Goal: Transaction & Acquisition: Download file/media

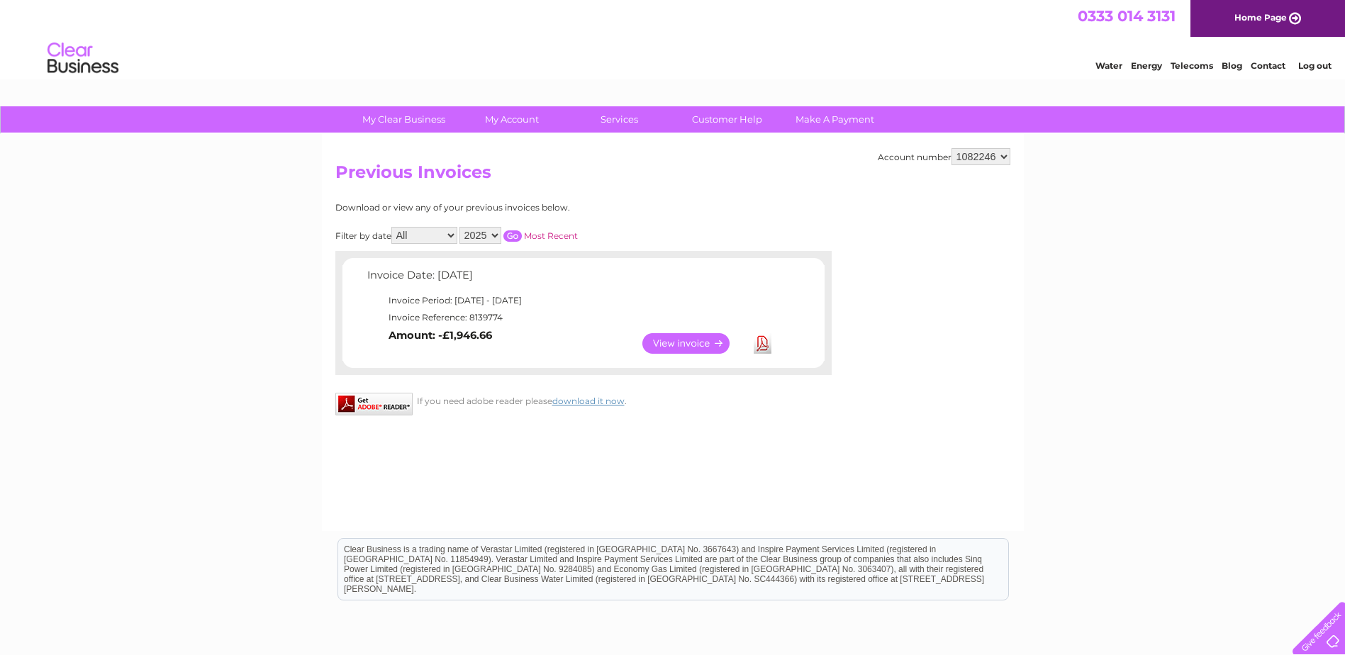
click at [710, 343] on link "View" at bounding box center [694, 343] width 104 height 21
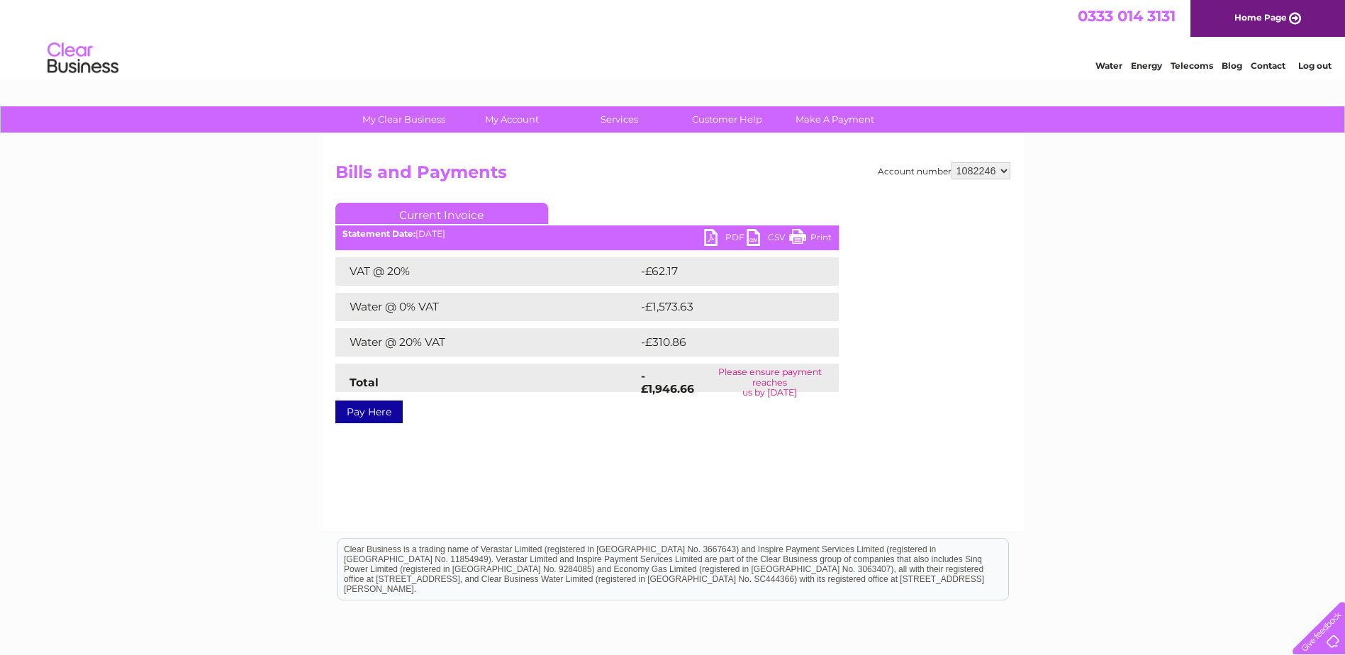
click at [723, 237] on link "PDF" at bounding box center [725, 239] width 43 height 21
click at [732, 115] on link "Customer Help" at bounding box center [726, 119] width 117 height 26
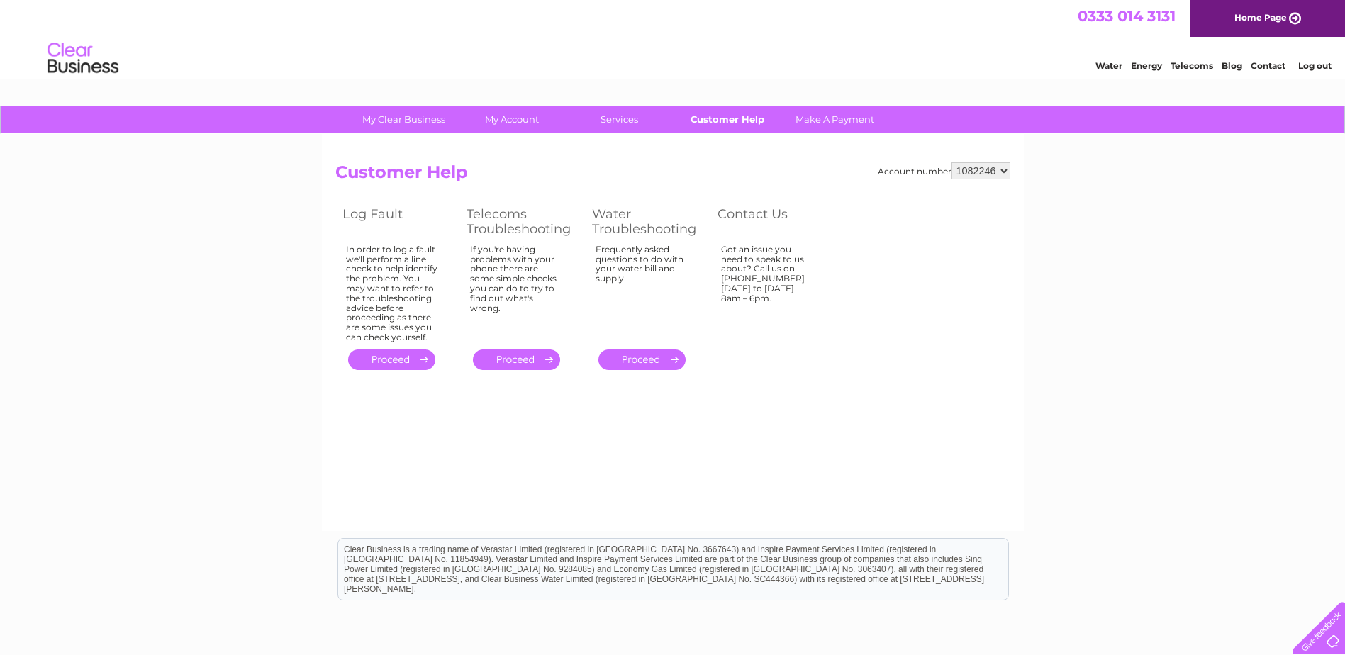
click at [738, 116] on link "Customer Help" at bounding box center [726, 119] width 117 height 26
click at [1162, 269] on div "My Clear Business Login Details My Details My Preferences Link Account My Accou…" at bounding box center [672, 439] width 1345 height 667
click at [1054, 442] on div "My Clear Business Login Details My Details My Preferences Link Account My Accou…" at bounding box center [672, 439] width 1345 height 667
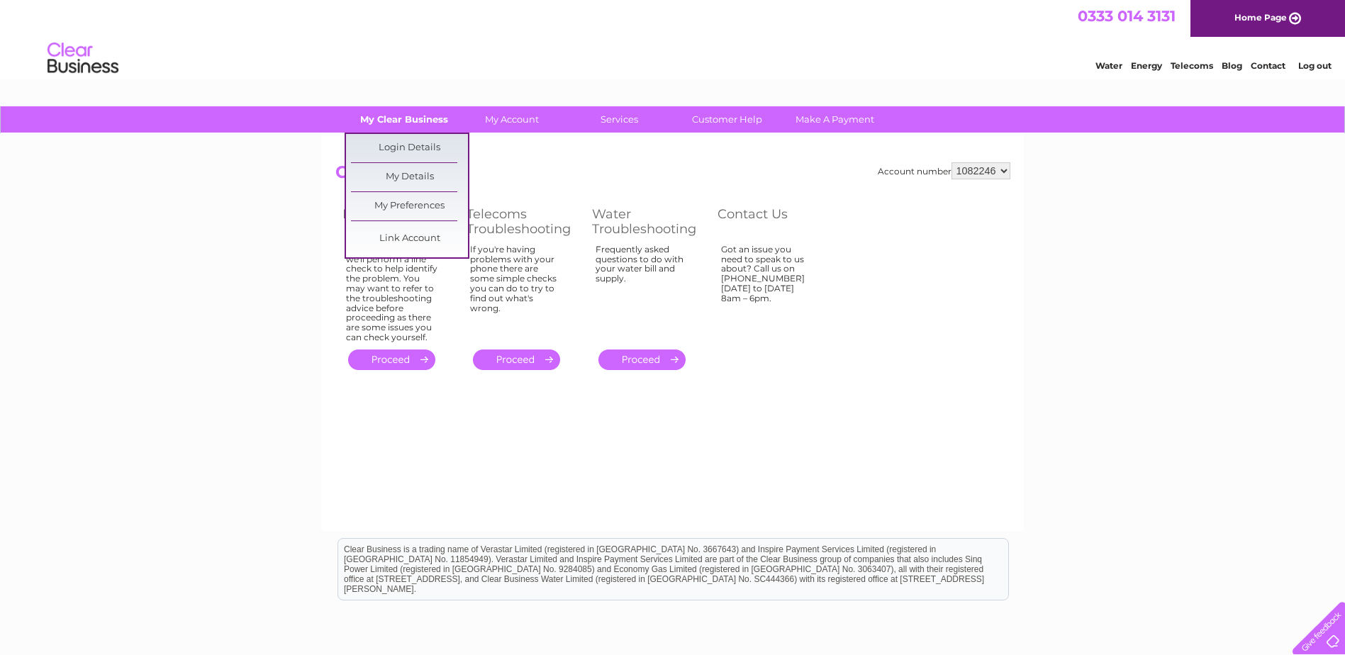
click at [384, 116] on link "My Clear Business" at bounding box center [403, 119] width 117 height 26
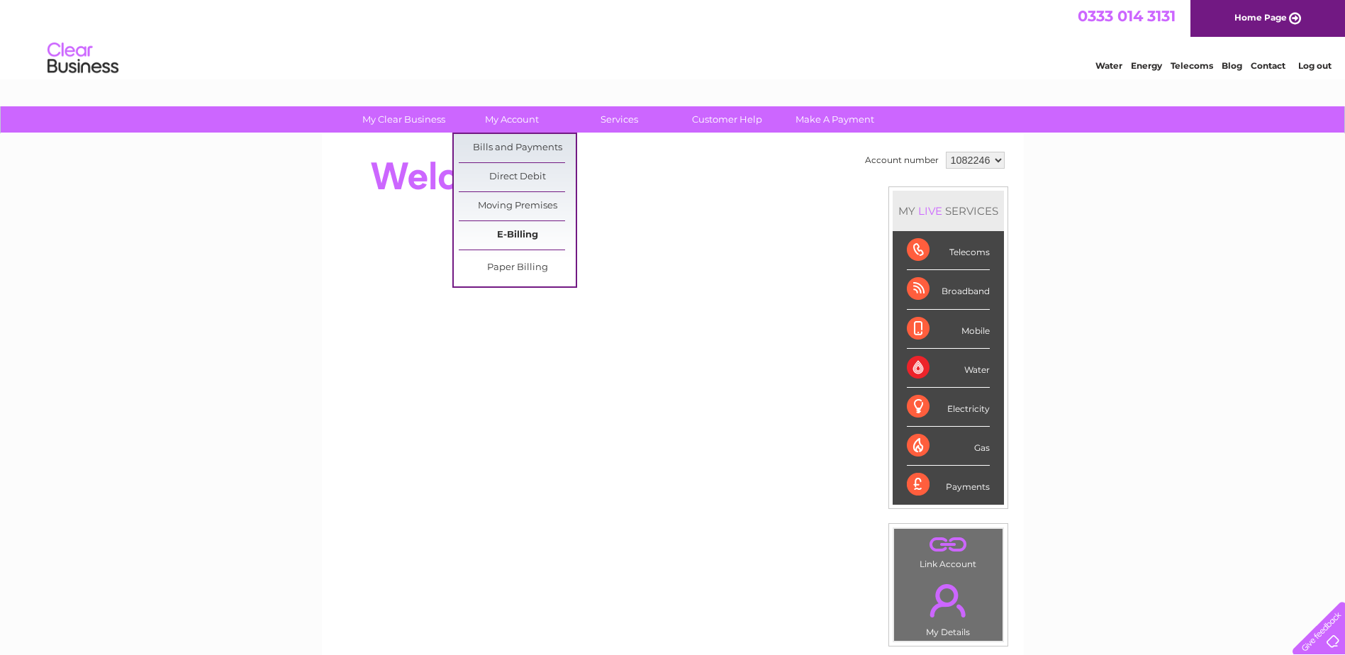
click at [545, 233] on link "E-Billing" at bounding box center [517, 235] width 117 height 28
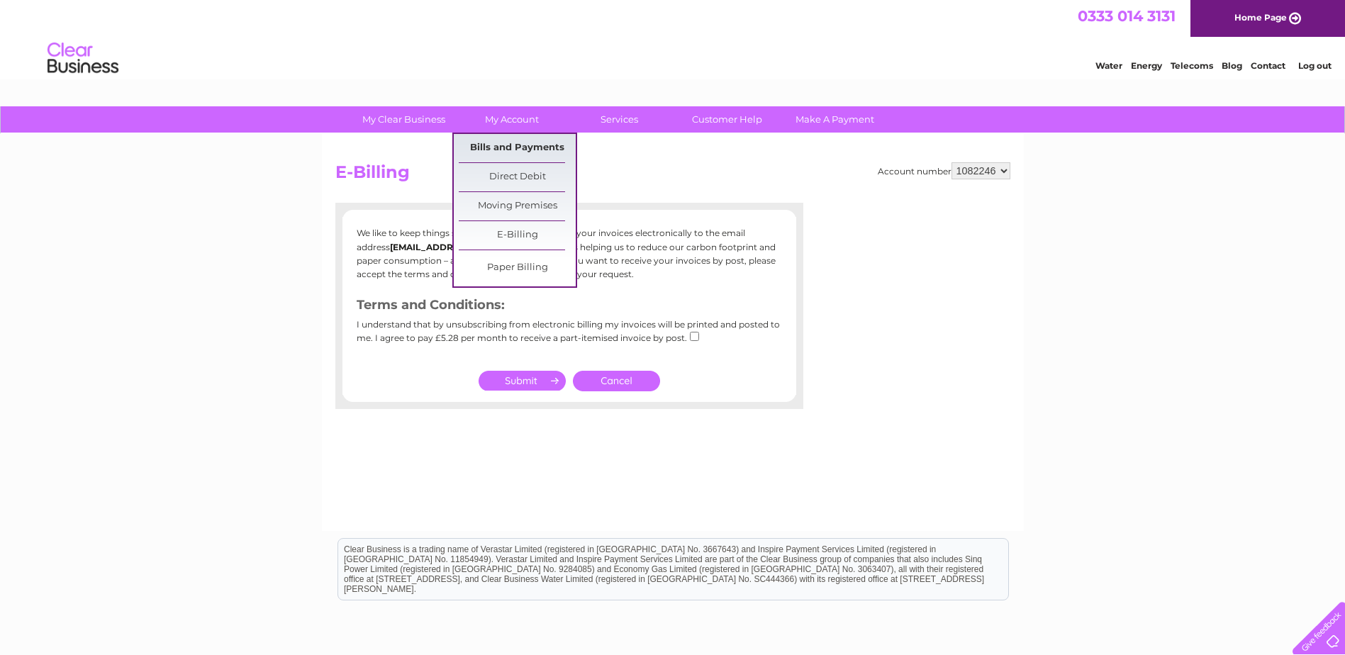
click at [525, 148] on link "Bills and Payments" at bounding box center [517, 148] width 117 height 28
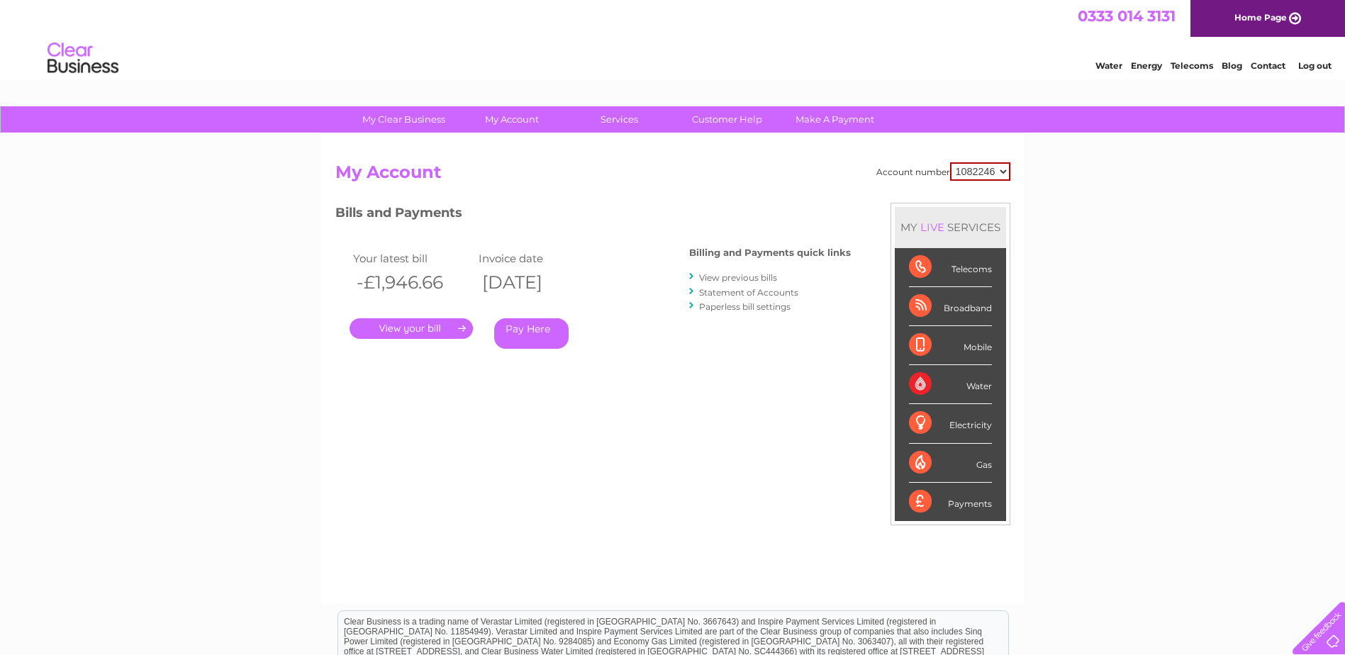
click at [410, 327] on link "." at bounding box center [410, 328] width 123 height 21
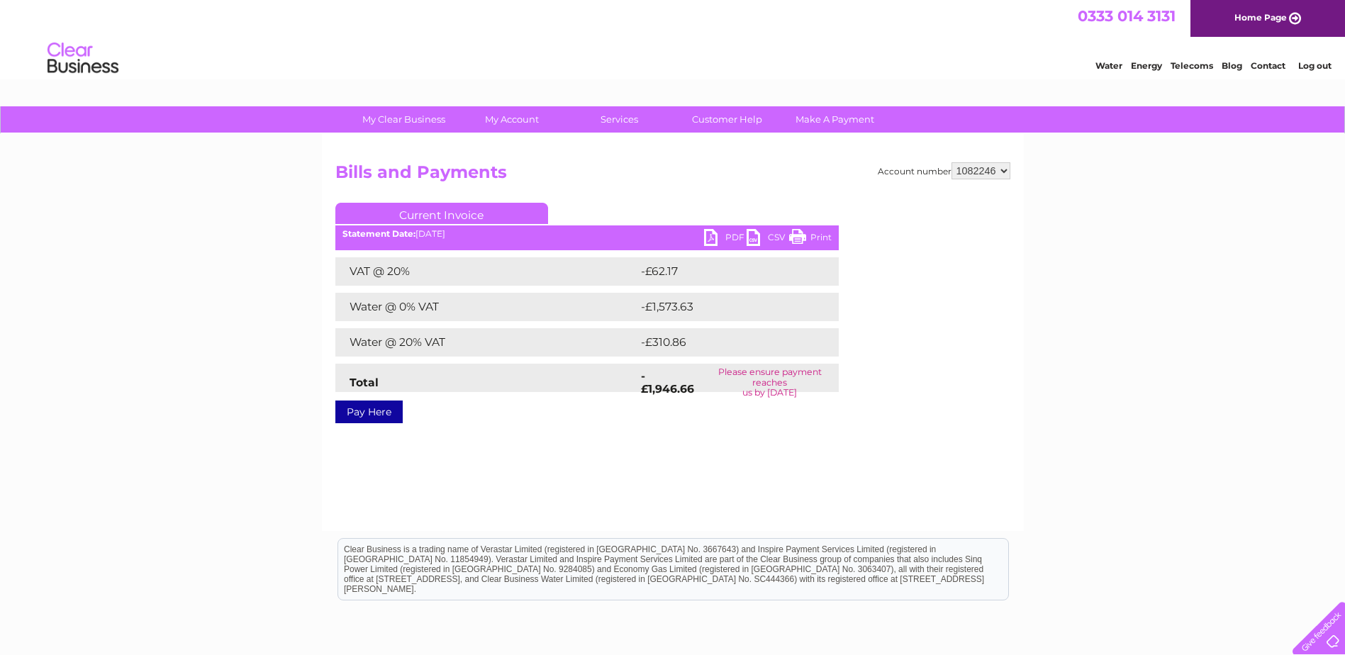
click at [735, 233] on link "PDF" at bounding box center [725, 239] width 43 height 21
